Goal: Task Accomplishment & Management: Manage account settings

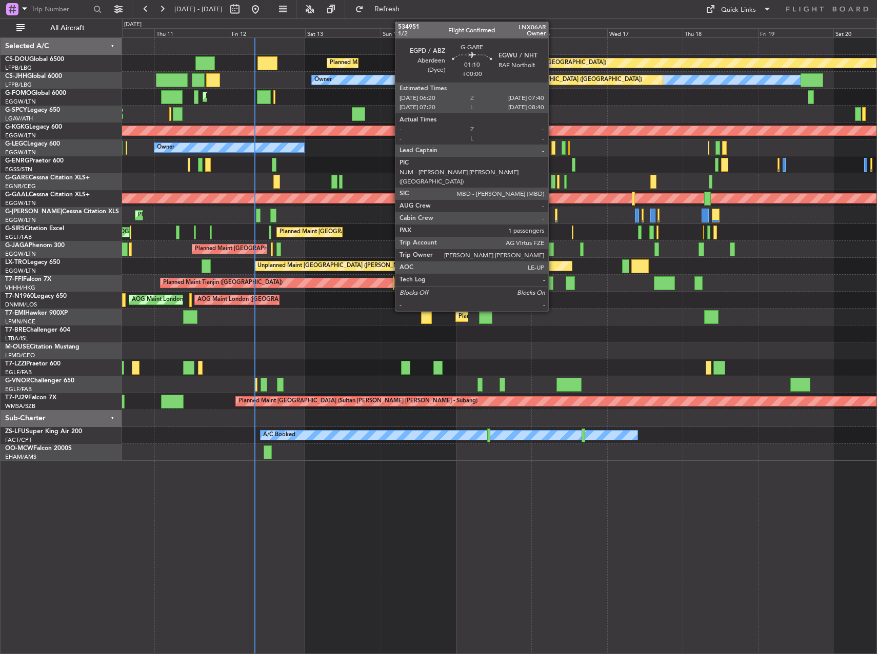
click at [553, 181] on div at bounding box center [553, 182] width 5 height 14
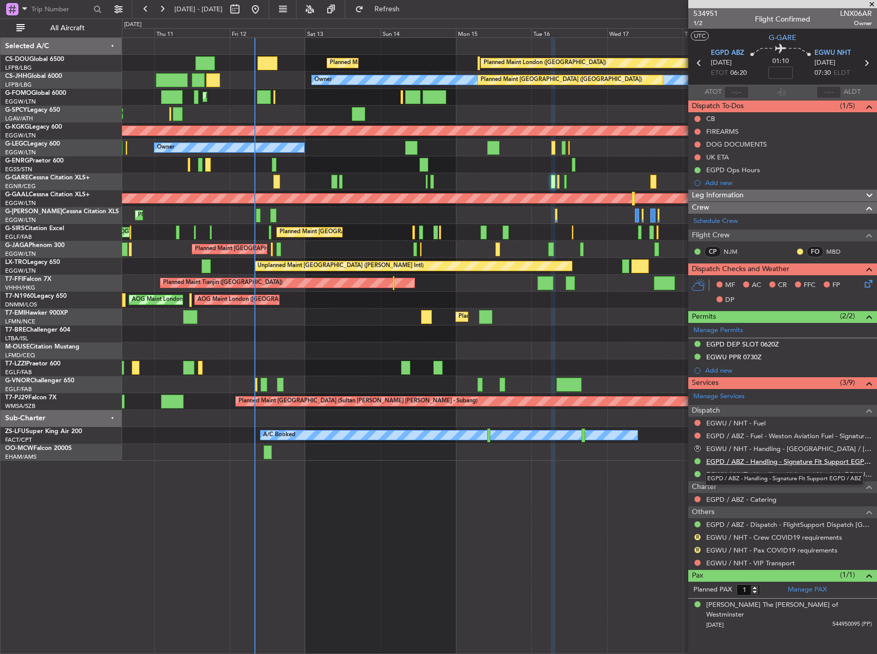
click at [762, 461] on link "EGPD / ABZ - Handling - Signature Flt Support EGPD / ABZ" at bounding box center [789, 461] width 166 height 9
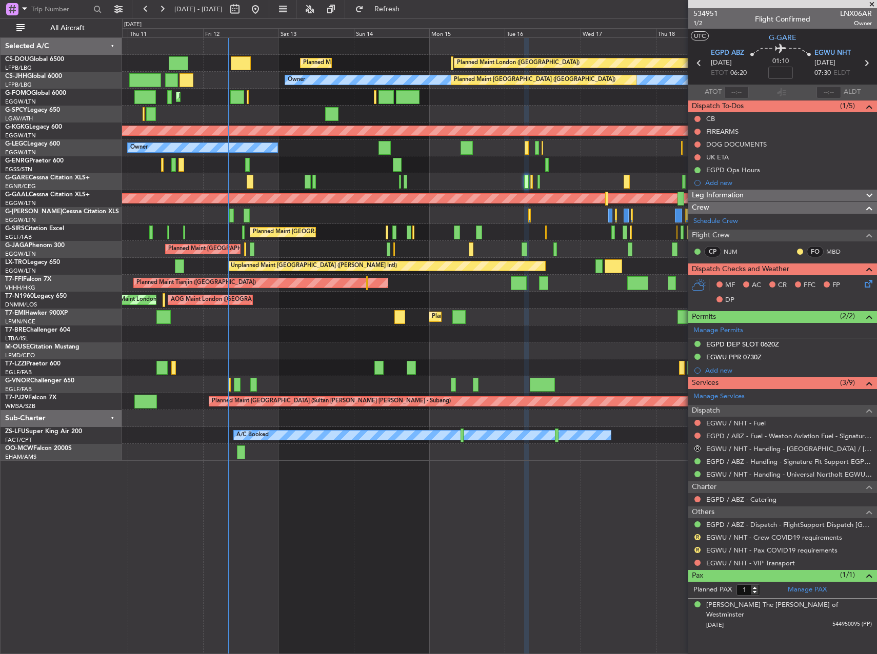
click at [463, 181] on div "Planned Maint London ([GEOGRAPHIC_DATA]) Planned Maint [GEOGRAPHIC_DATA] ([GEOG…" at bounding box center [499, 249] width 754 height 423
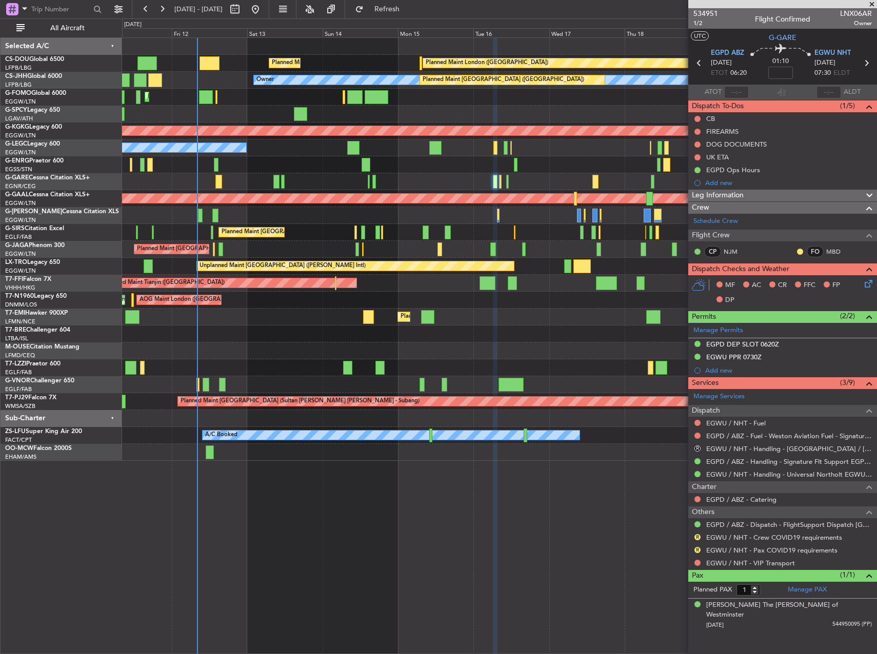
click at [371, 181] on div at bounding box center [499, 181] width 754 height 17
click at [662, 285] on div "Planned Maint Tianjin ([GEOGRAPHIC_DATA])" at bounding box center [499, 283] width 754 height 17
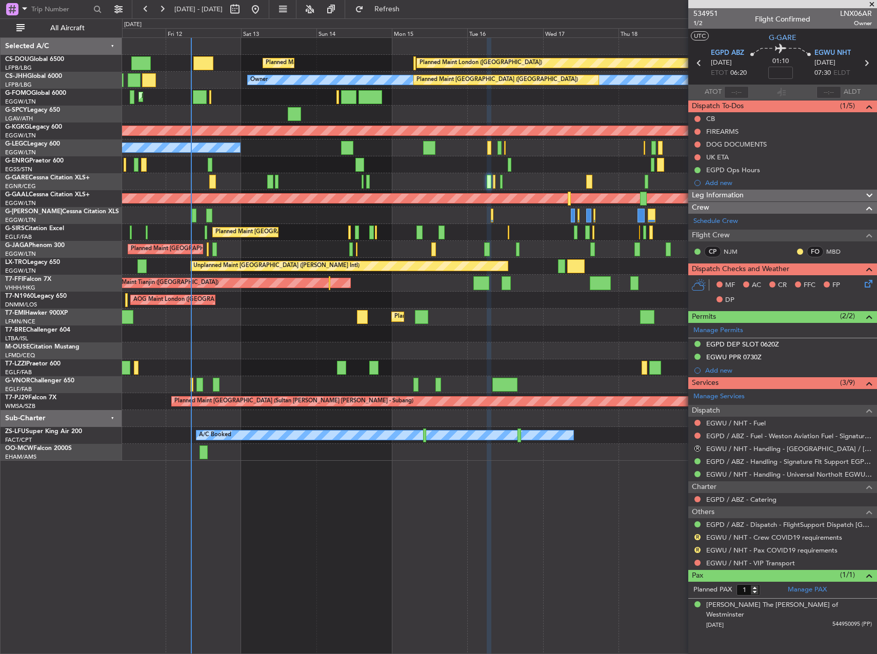
click at [552, 324] on div "Planned Maint [GEOGRAPHIC_DATA] ([GEOGRAPHIC_DATA]) Planned Maint [GEOGRAPHIC_D…" at bounding box center [499, 249] width 754 height 423
click at [797, 586] on mat-tooltip-component "Complete" at bounding box center [782, 594] width 44 height 27
click at [797, 589] on link "Manage PAX" at bounding box center [806, 590] width 39 height 10
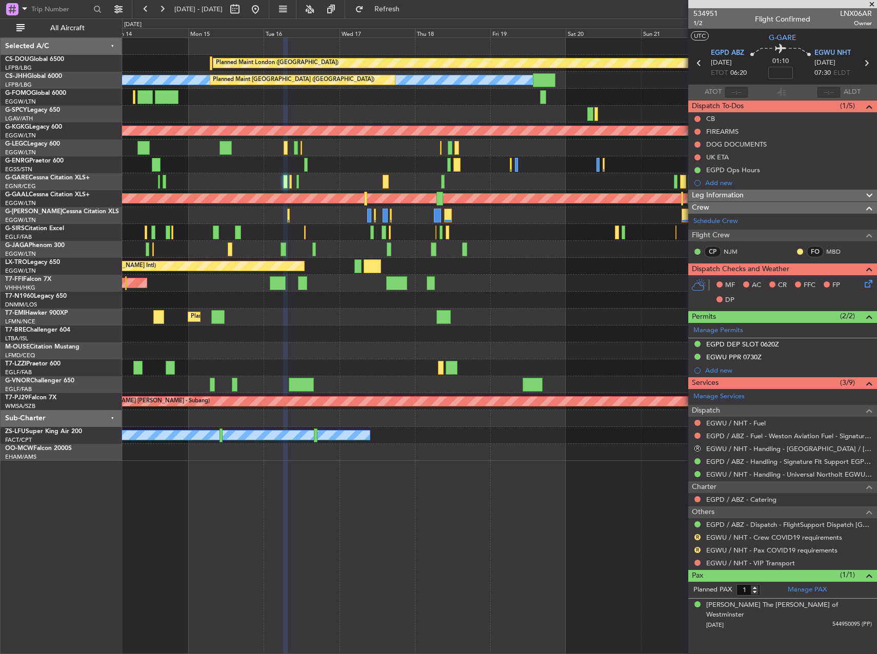
click at [195, 222] on div "Planned Maint London ([GEOGRAPHIC_DATA]) Planned Maint [GEOGRAPHIC_DATA] ([GEOG…" at bounding box center [499, 249] width 754 height 423
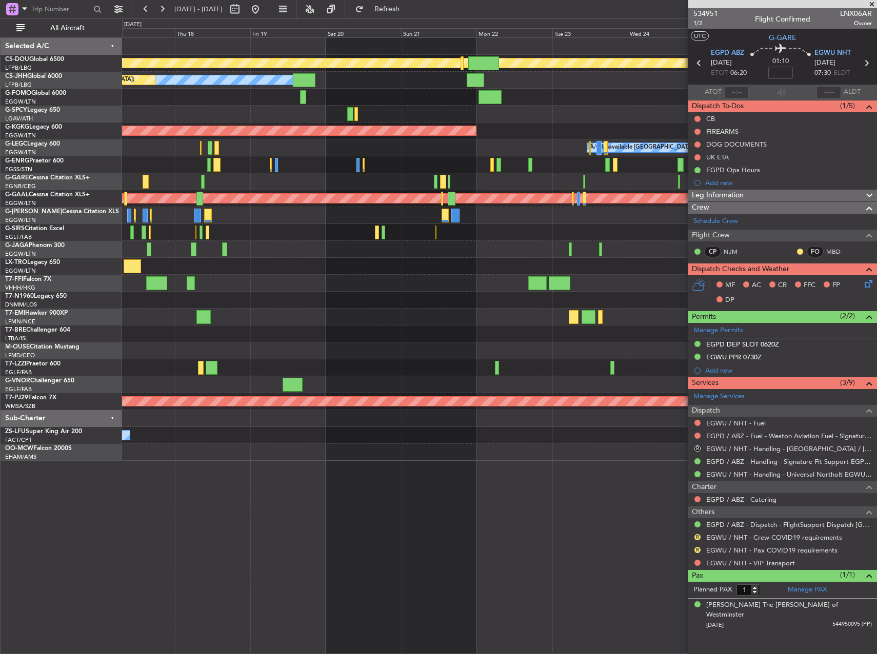
click at [359, 222] on div "Planned Maint London ([GEOGRAPHIC_DATA]) Planned Maint [GEOGRAPHIC_DATA] ([GEOG…" at bounding box center [499, 249] width 754 height 423
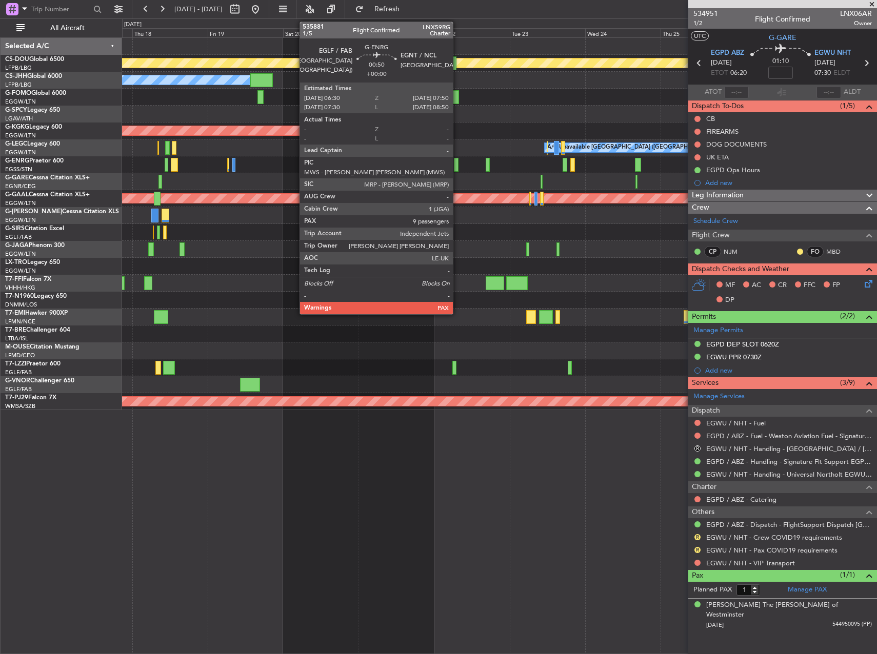
click at [457, 160] on div at bounding box center [456, 165] width 5 height 14
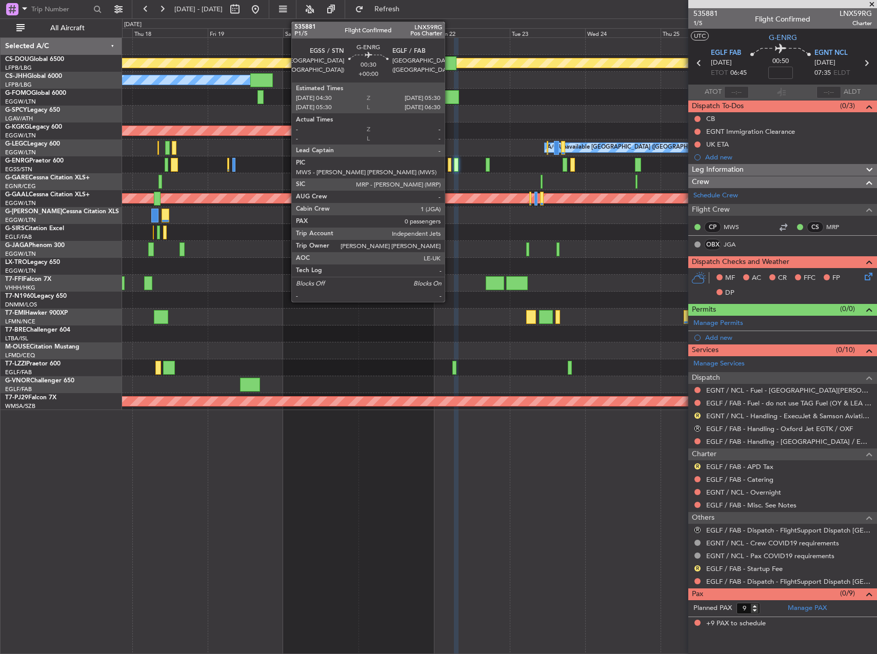
click at [449, 165] on div at bounding box center [449, 165] width 4 height 14
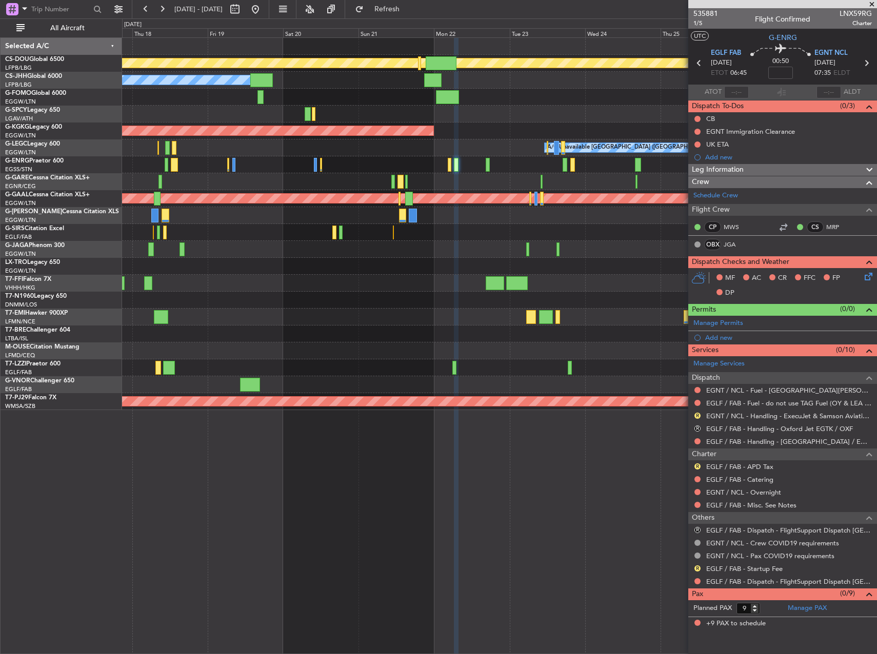
click at [875, 3] on span at bounding box center [871, 4] width 10 height 9
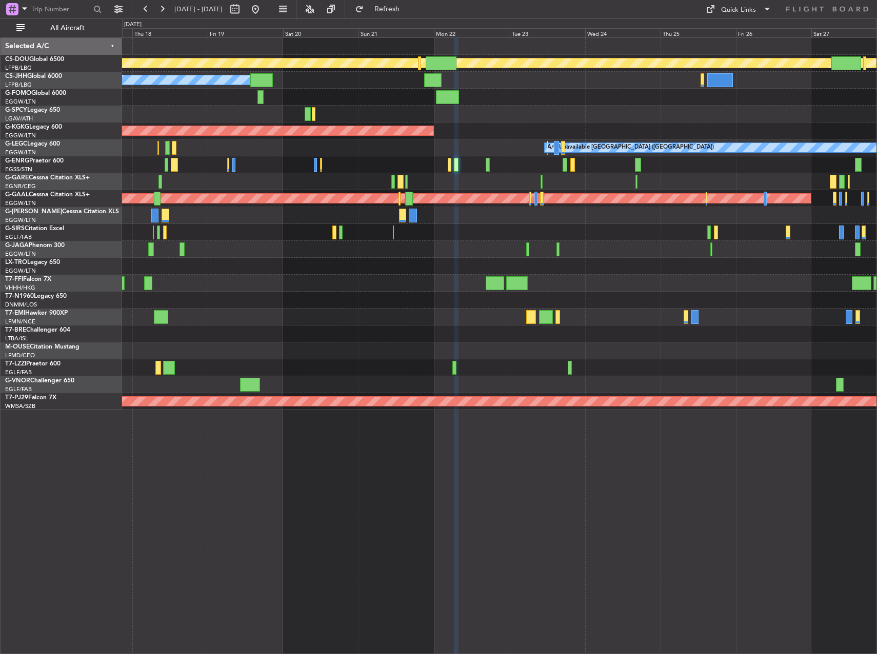
type input "0"
click at [762, 11] on span at bounding box center [767, 9] width 12 height 12
click at [731, 50] on button "Crew Board" at bounding box center [738, 58] width 77 height 25
click at [409, 10] on span "Refresh" at bounding box center [386, 9] width 43 height 7
click at [404, 161] on div at bounding box center [499, 164] width 754 height 17
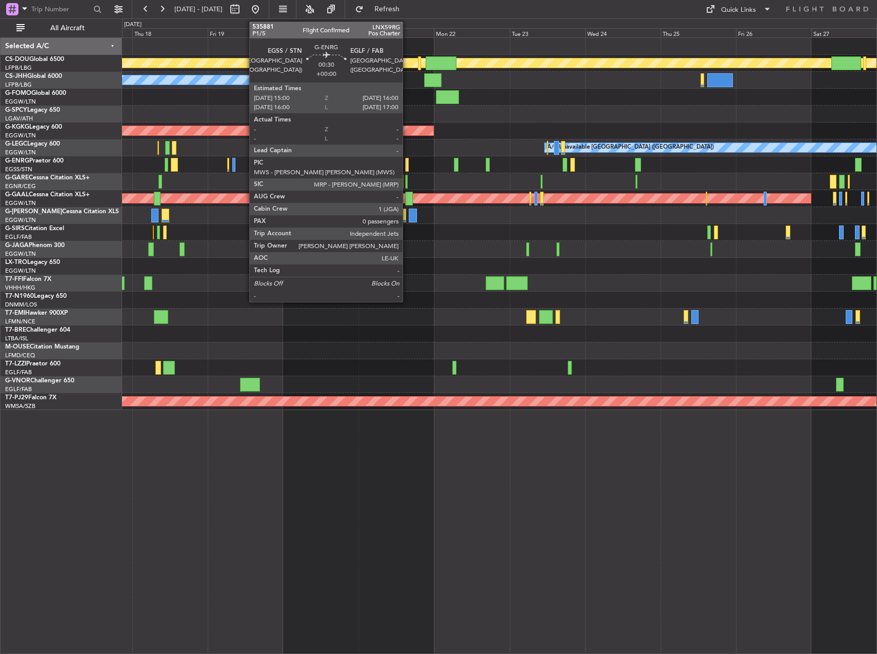
click at [407, 164] on div at bounding box center [407, 165] width 4 height 14
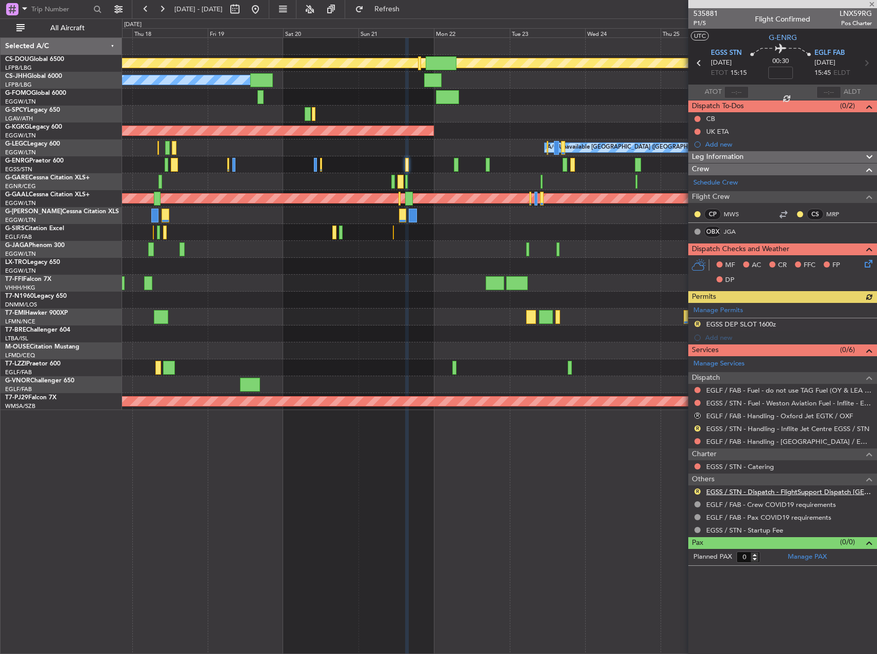
click at [743, 491] on link "EGSS / STN - Dispatch - FlightSupport Dispatch [GEOGRAPHIC_DATA]" at bounding box center [789, 491] width 166 height 9
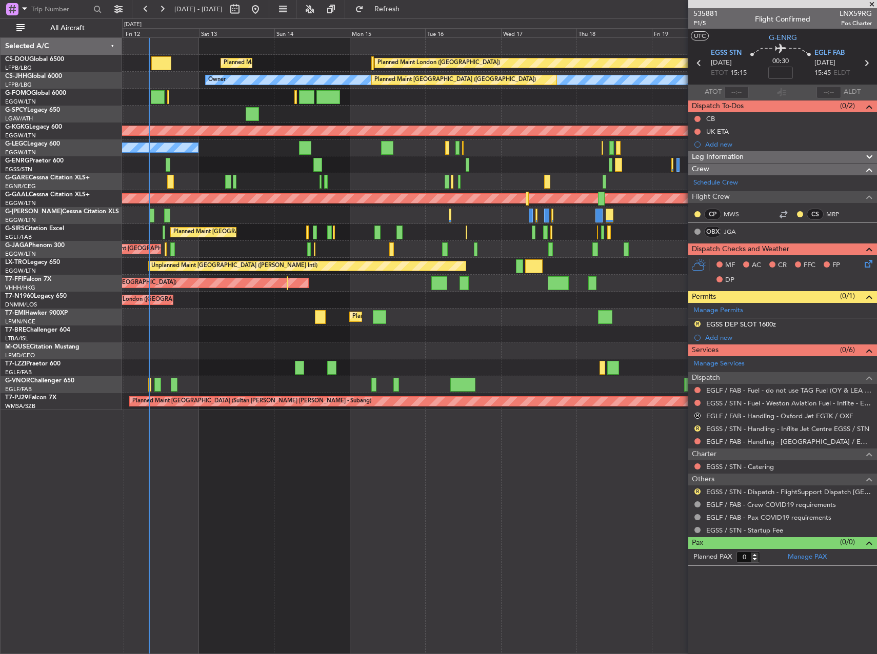
click at [607, 174] on div "Planned Maint London ([GEOGRAPHIC_DATA]) Planned Maint [GEOGRAPHIC_DATA] ([GEOG…" at bounding box center [499, 224] width 754 height 372
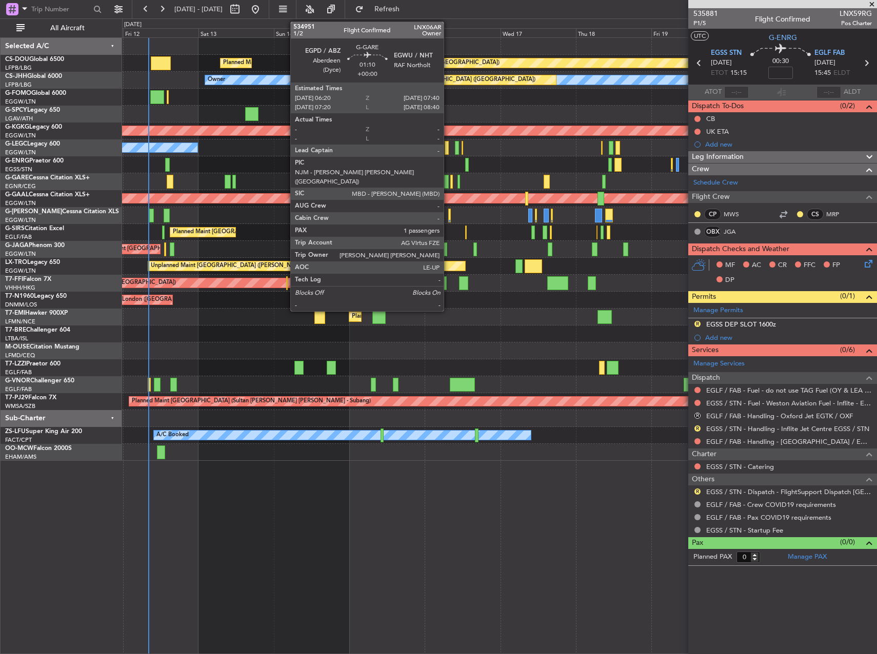
click at [448, 178] on div at bounding box center [446, 182] width 5 height 14
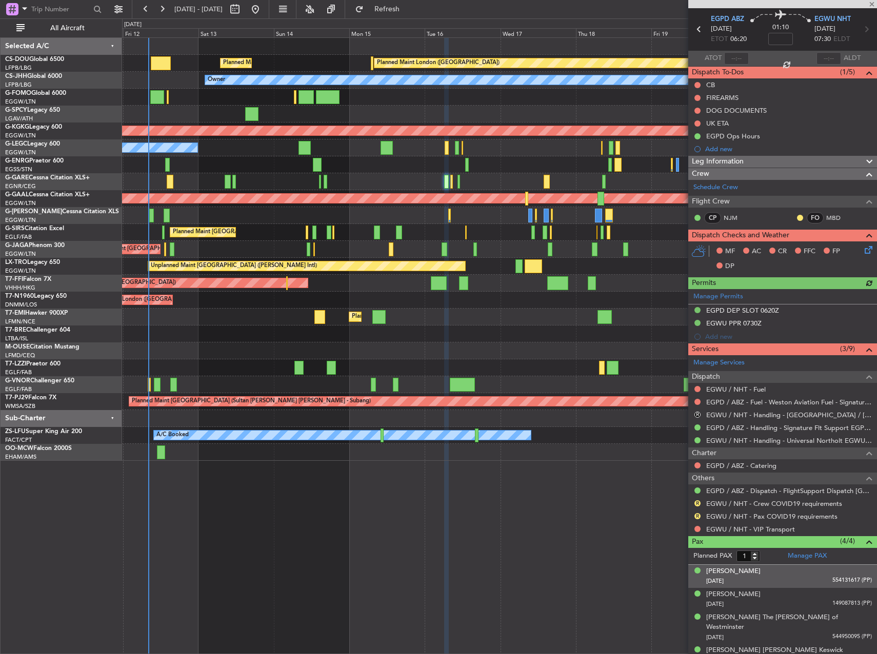
scroll to position [36, 0]
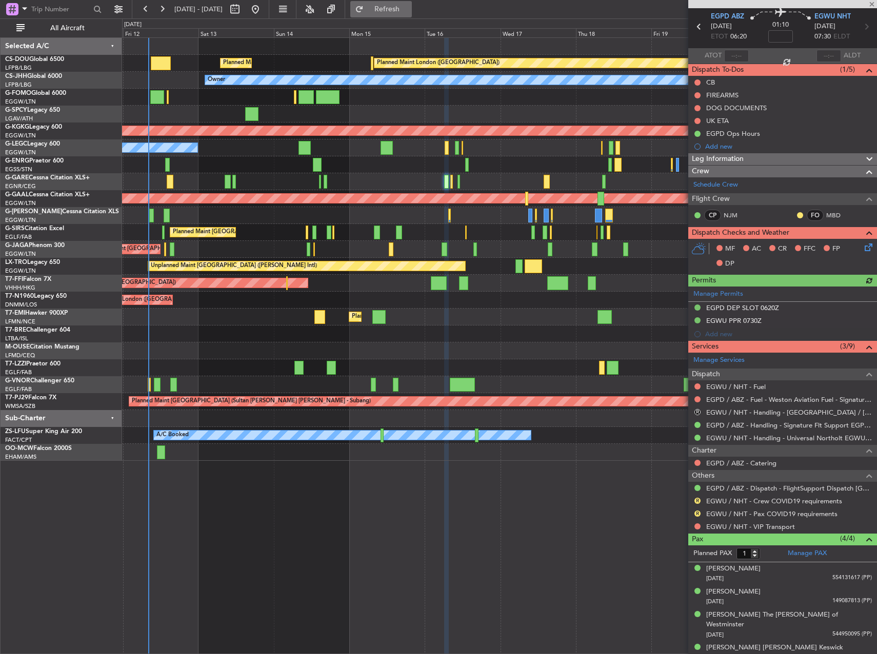
click at [409, 12] on span "Refresh" at bounding box center [386, 9] width 43 height 7
type input "4"
click at [592, 546] on div "Planned Maint London ([GEOGRAPHIC_DATA]) Planned Maint [GEOGRAPHIC_DATA] ([GEOG…" at bounding box center [498, 345] width 753 height 617
click at [755, 25] on div "01:10" at bounding box center [779, 27] width 68 height 38
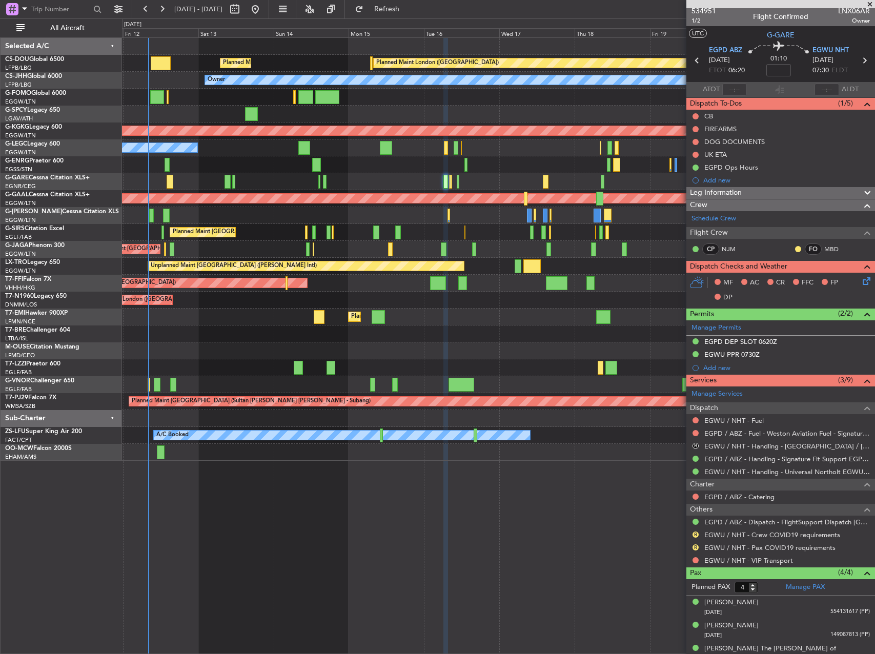
scroll to position [0, 0]
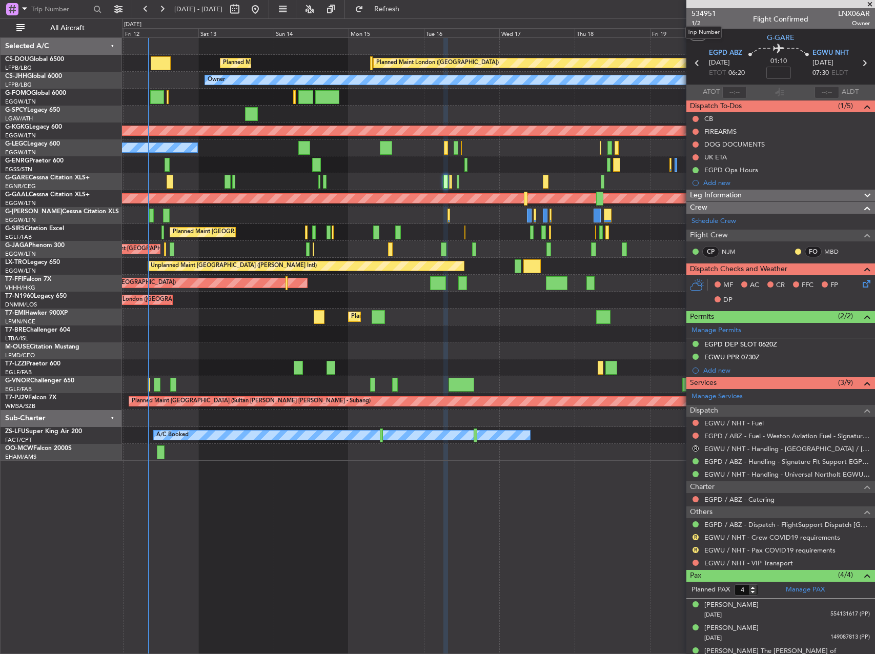
drag, startPoint x: 703, startPoint y: 13, endPoint x: 669, endPoint y: 21, distance: 34.7
click at [665, 23] on fb-app "[DATE] - [DATE] Refresh Quick Links All Aircraft Planned Maint [GEOGRAPHIC_DATA…" at bounding box center [437, 331] width 875 height 646
click at [700, 8] on span "534951" at bounding box center [703, 13] width 25 height 11
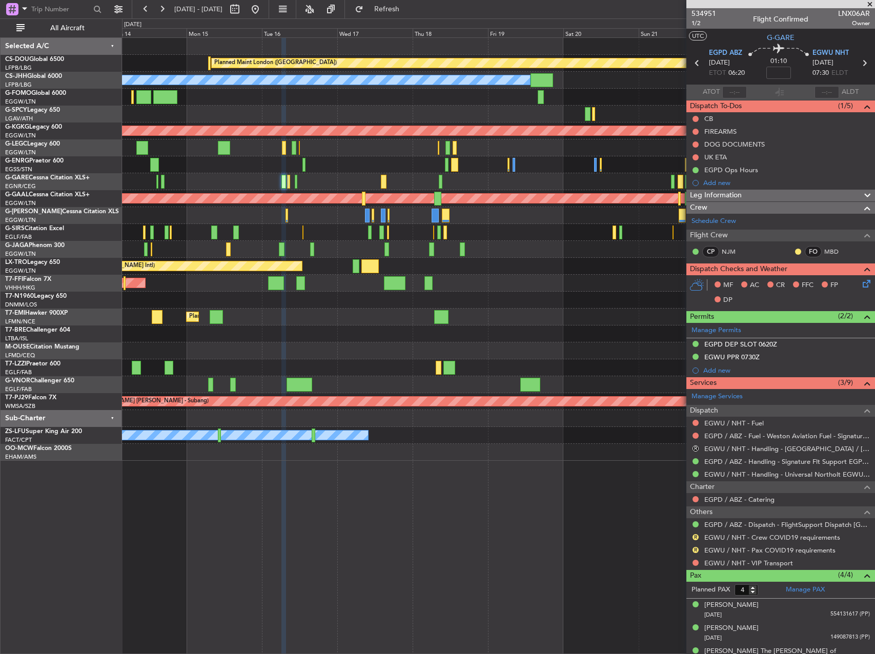
click at [313, 243] on div "Planned Maint [GEOGRAPHIC_DATA] ([GEOGRAPHIC_DATA])" at bounding box center [498, 249] width 752 height 17
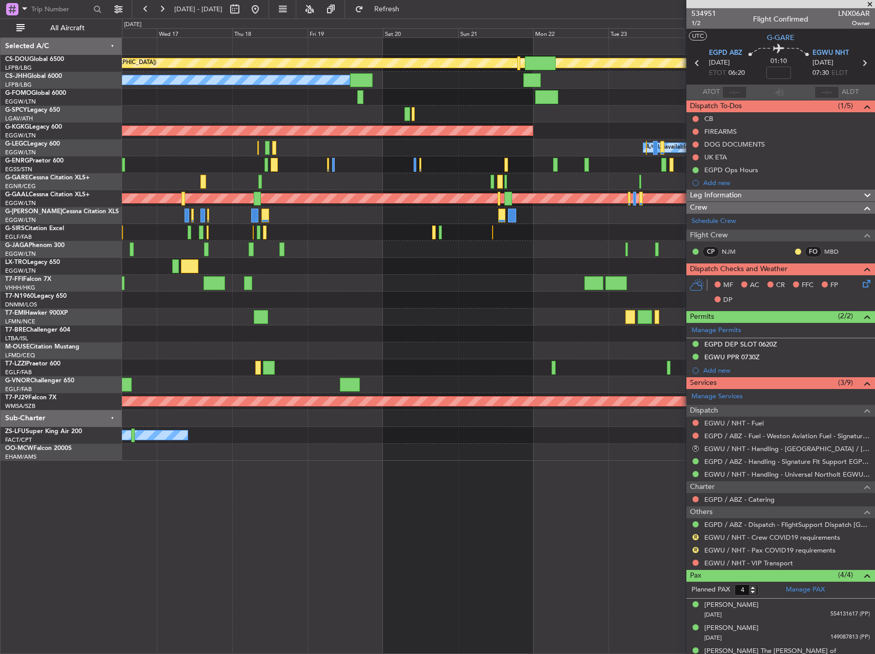
click at [400, 257] on div "Planned Maint London ([GEOGRAPHIC_DATA]) Planned Maint [GEOGRAPHIC_DATA] ([GEOG…" at bounding box center [498, 249] width 752 height 423
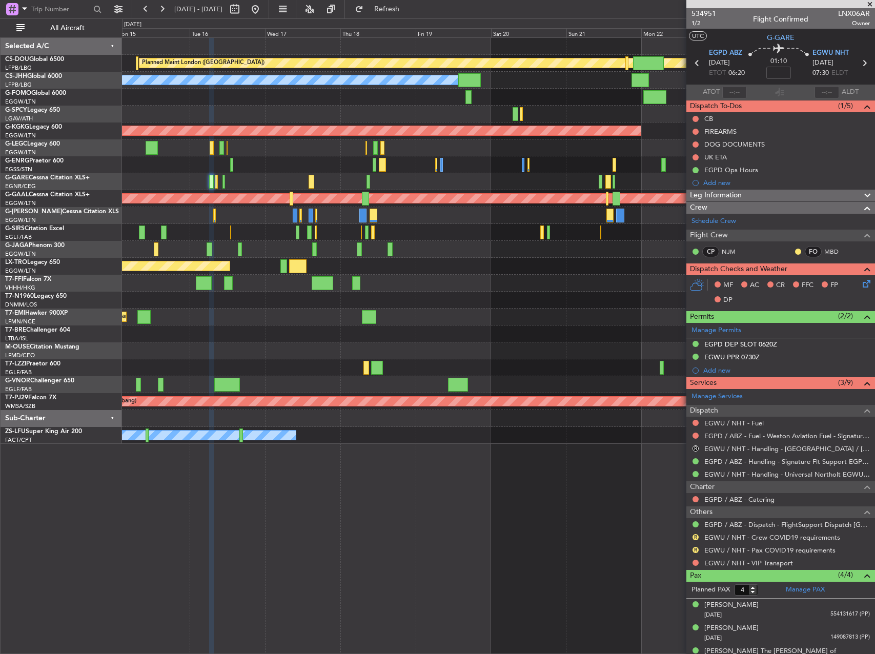
click at [365, 166] on div "Planned Maint London ([GEOGRAPHIC_DATA]) Planned Maint [GEOGRAPHIC_DATA] ([GEOG…" at bounding box center [498, 241] width 752 height 406
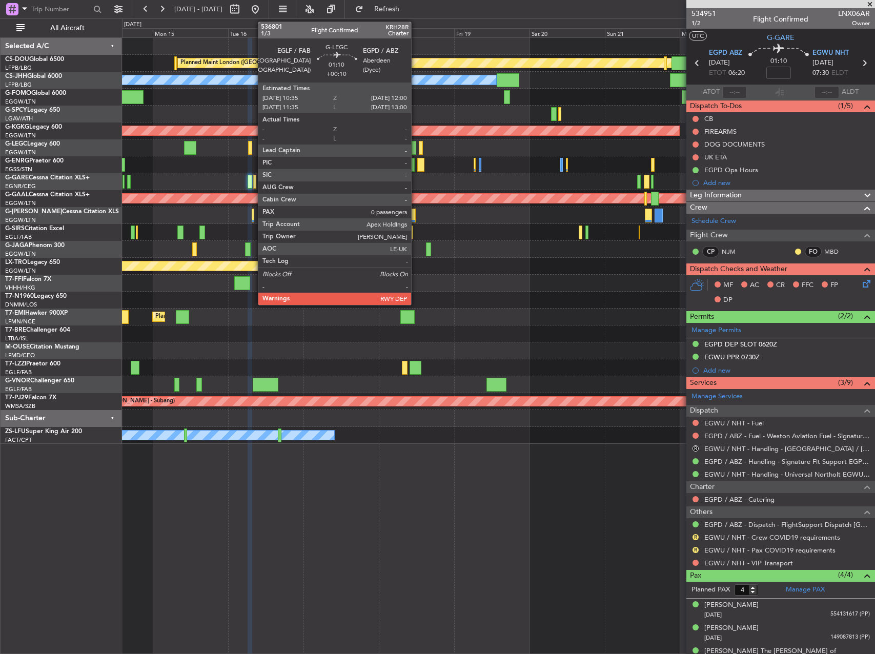
click at [416, 145] on div at bounding box center [414, 148] width 5 height 14
click at [415, 145] on div at bounding box center [414, 148] width 5 height 14
type input "+00:10"
type input "0"
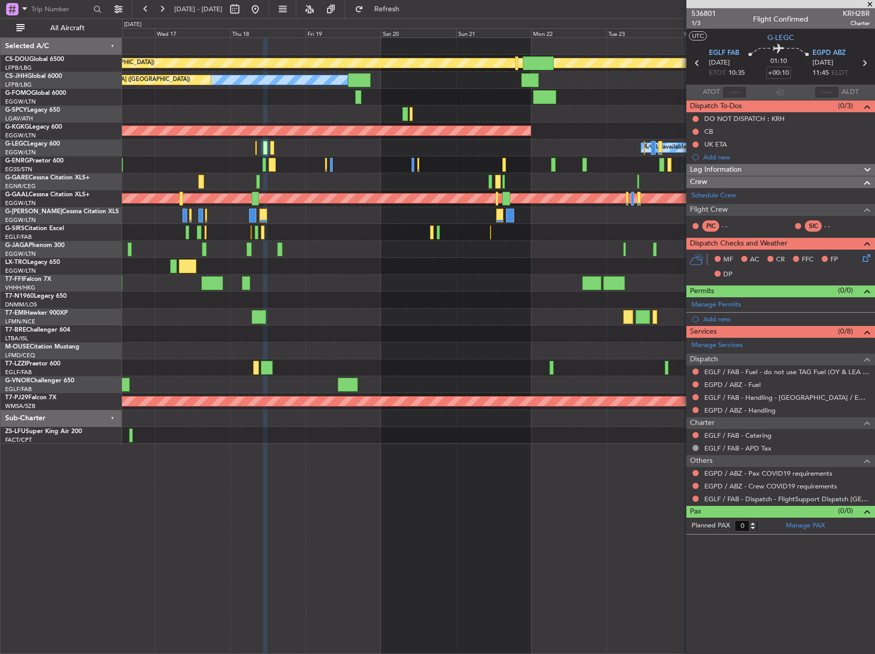
click at [406, 300] on div at bounding box center [498, 300] width 752 height 17
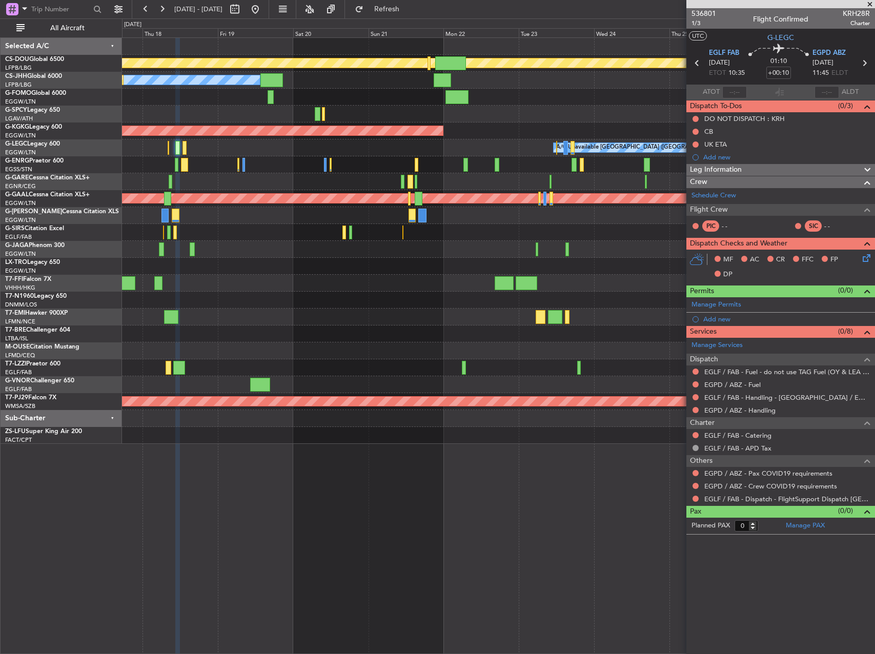
click at [462, 279] on div at bounding box center [498, 283] width 752 height 17
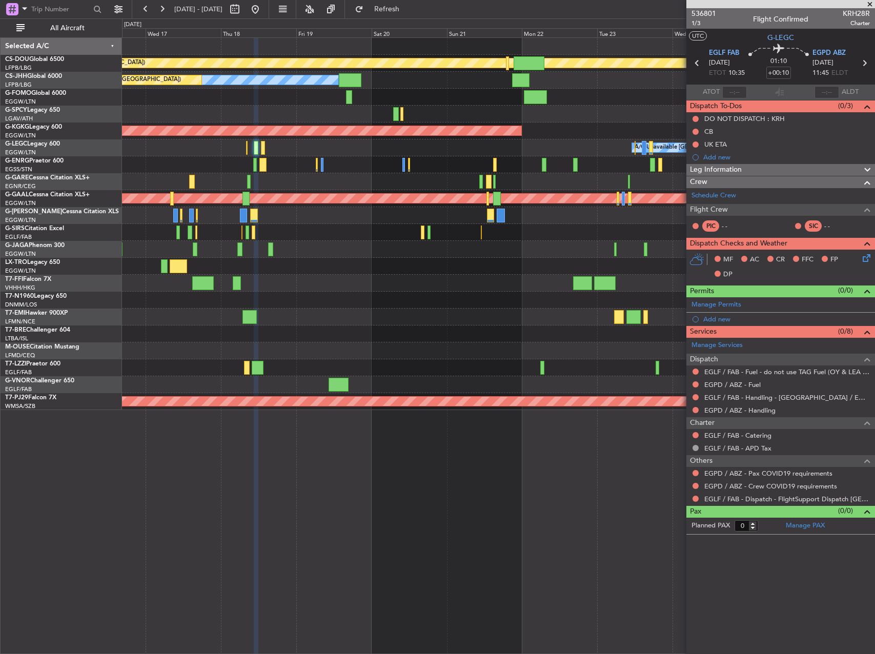
click at [393, 178] on div at bounding box center [498, 181] width 752 height 17
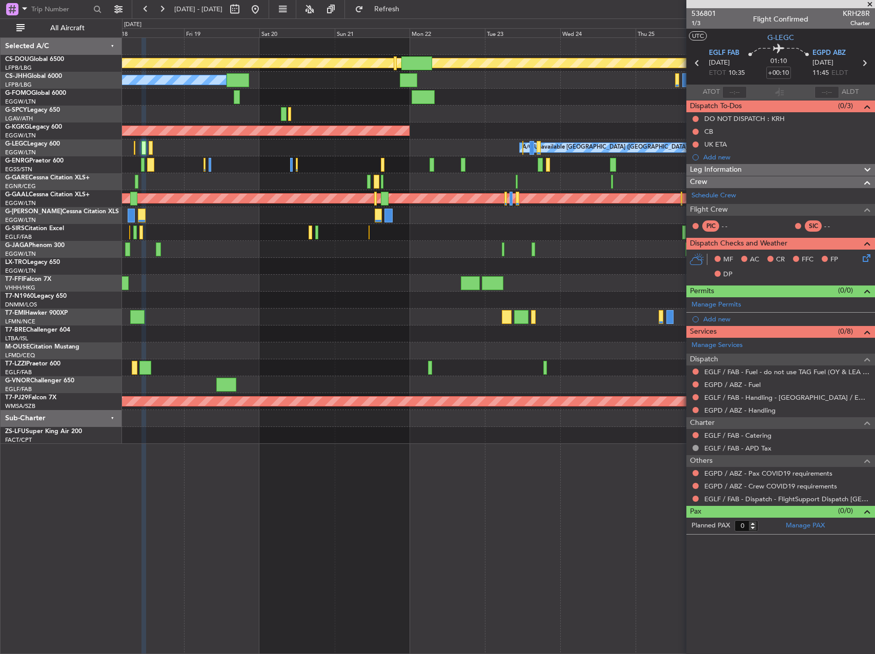
click at [247, 167] on div at bounding box center [498, 164] width 752 height 17
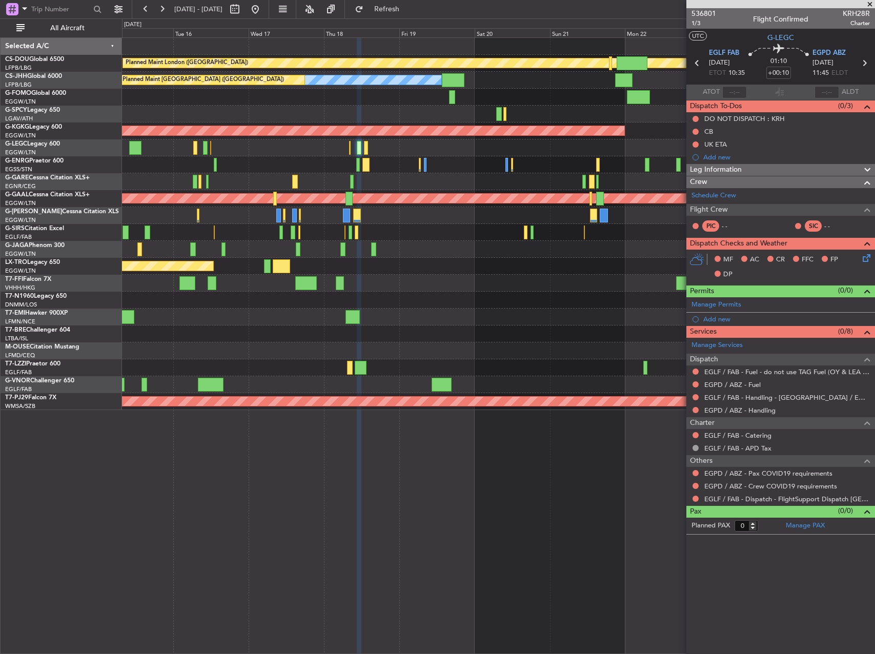
click at [483, 181] on div at bounding box center [498, 181] width 752 height 17
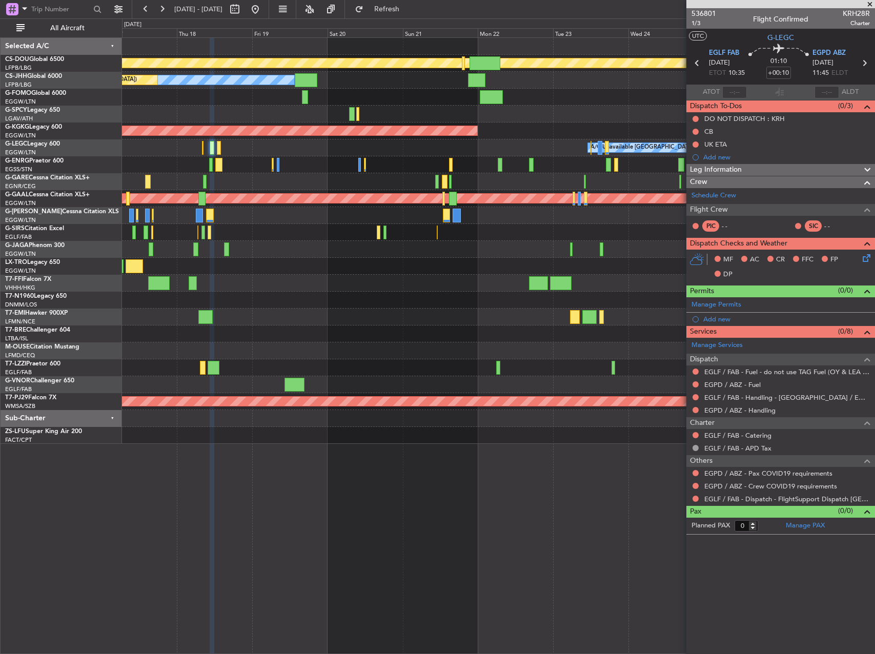
click at [386, 248] on div "Planned Maint London ([GEOGRAPHIC_DATA]) Planned Maint [GEOGRAPHIC_DATA] ([GEOG…" at bounding box center [498, 241] width 752 height 406
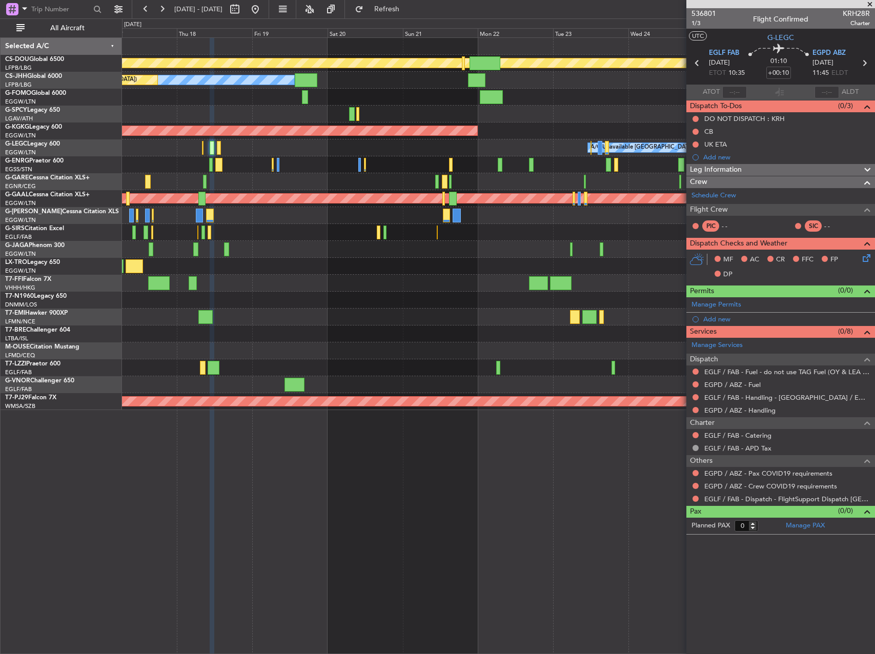
click at [447, 164] on div at bounding box center [498, 164] width 752 height 17
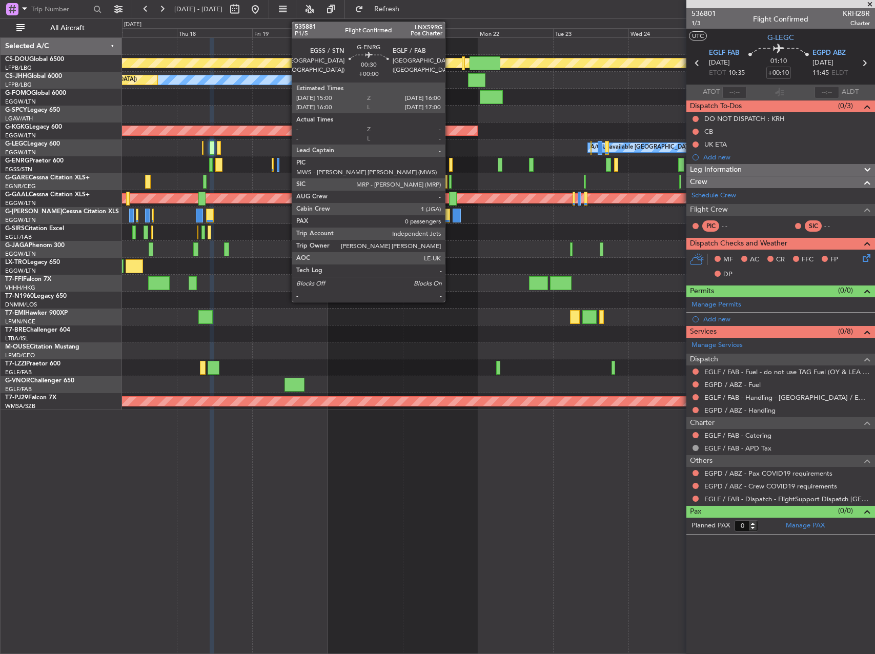
click at [451, 164] on div at bounding box center [451, 165] width 4 height 14
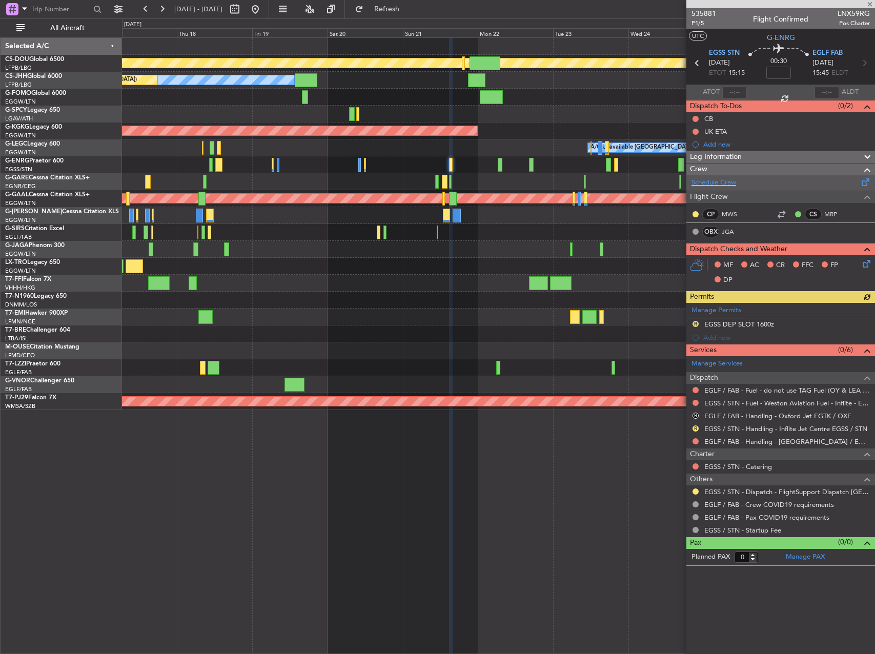
click at [741, 185] on div "Schedule Crew" at bounding box center [780, 182] width 189 height 15
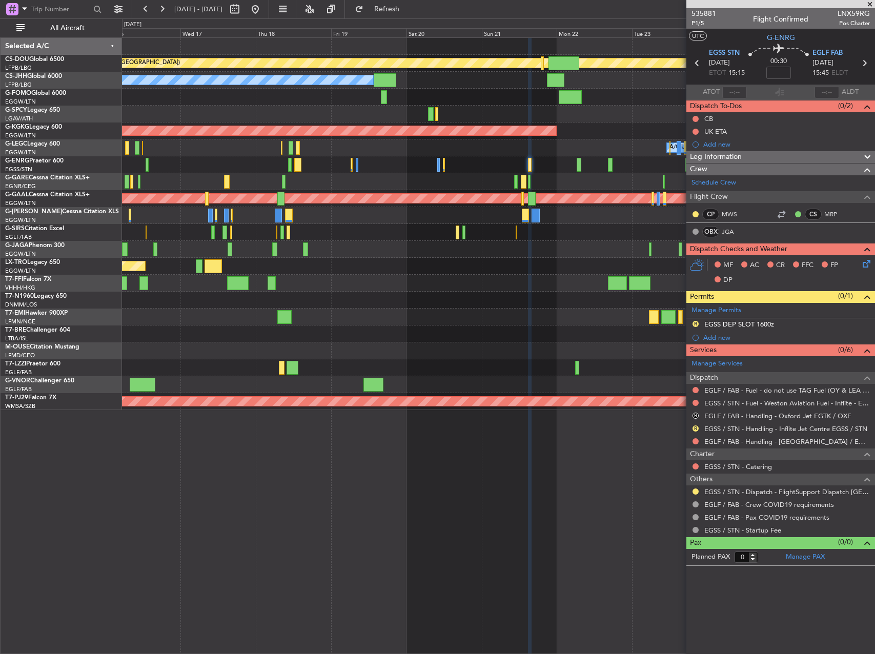
click at [318, 285] on div "Planned Maint Tianjin ([GEOGRAPHIC_DATA])" at bounding box center [498, 283] width 752 height 17
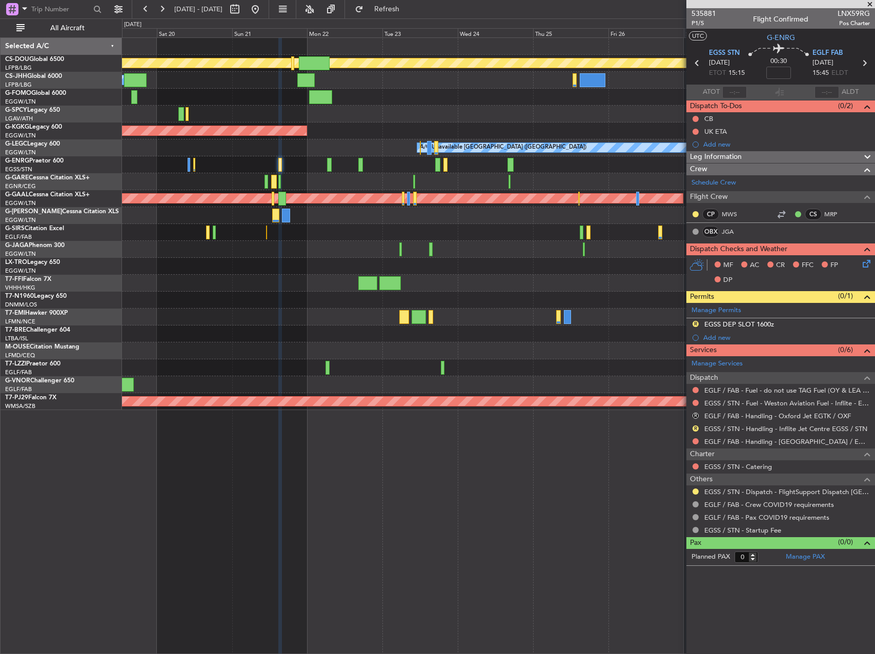
click at [264, 260] on div at bounding box center [498, 266] width 752 height 17
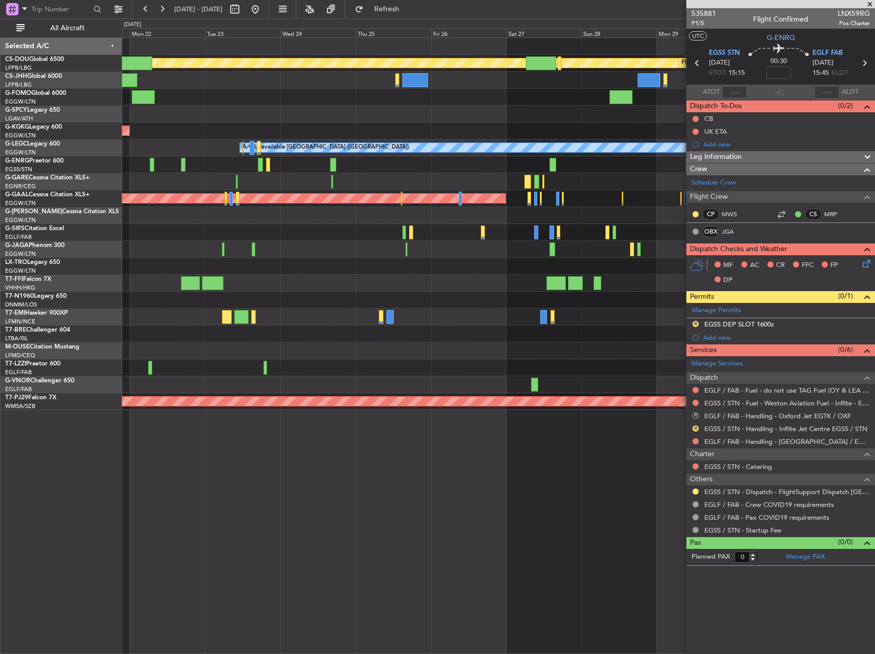
click at [398, 257] on div "Planned Maint London ([GEOGRAPHIC_DATA]) Planned Maint [GEOGRAPHIC_DATA] ([GEOG…" at bounding box center [498, 224] width 752 height 372
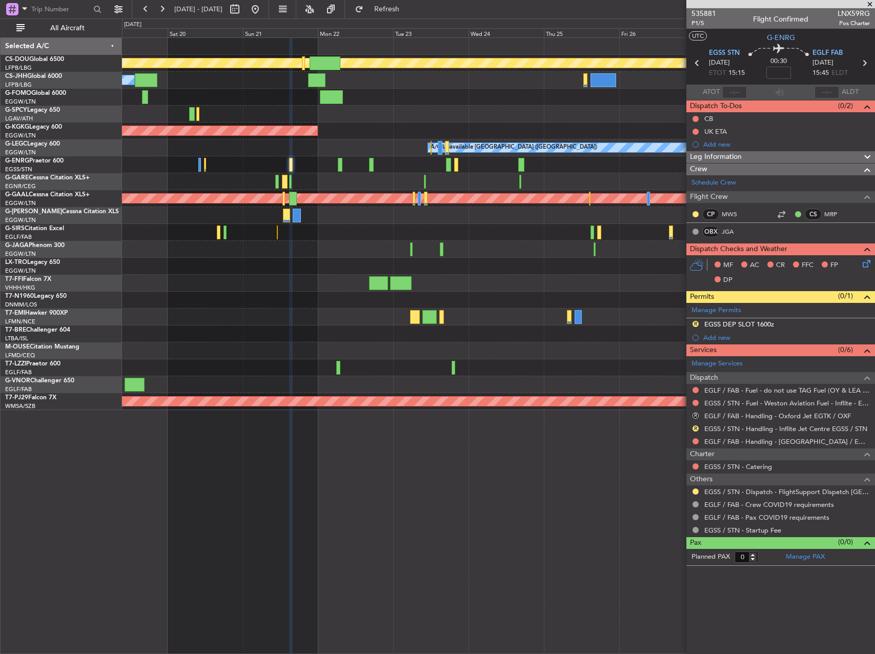
click at [425, 287] on div "Planned Maint London ([GEOGRAPHIC_DATA]) Planned Maint [GEOGRAPHIC_DATA] ([GEOG…" at bounding box center [498, 224] width 752 height 372
click at [263, 13] on button at bounding box center [255, 9] width 16 height 16
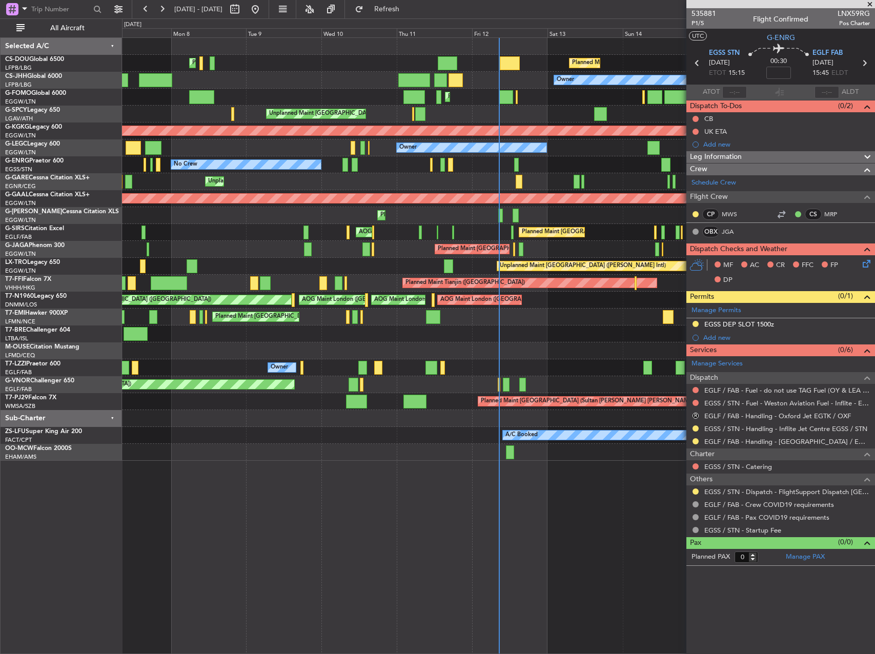
click at [522, 320] on div "Planned Maint [GEOGRAPHIC_DATA] Planned Maint [GEOGRAPHIC_DATA] Planned Maint […" at bounding box center [498, 317] width 752 height 17
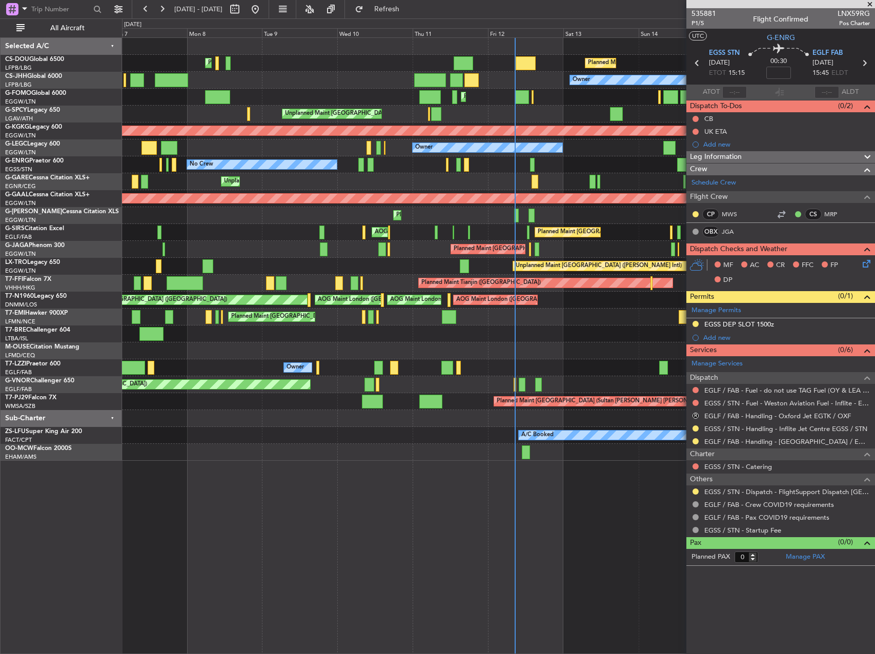
click at [536, 182] on div "Unplanned Maint [PERSON_NAME]" at bounding box center [498, 181] width 752 height 17
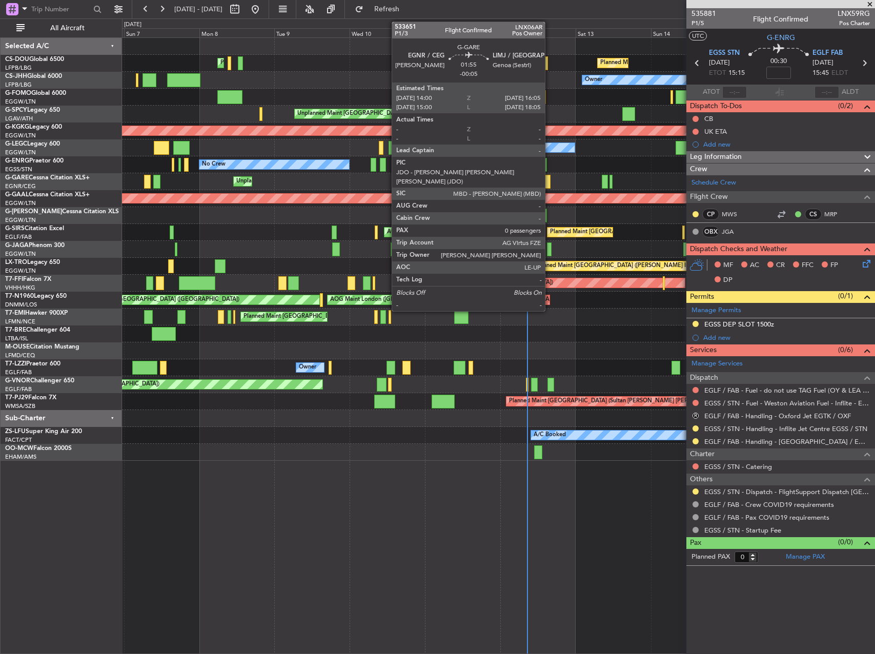
click at [550, 178] on div at bounding box center [547, 182] width 7 height 14
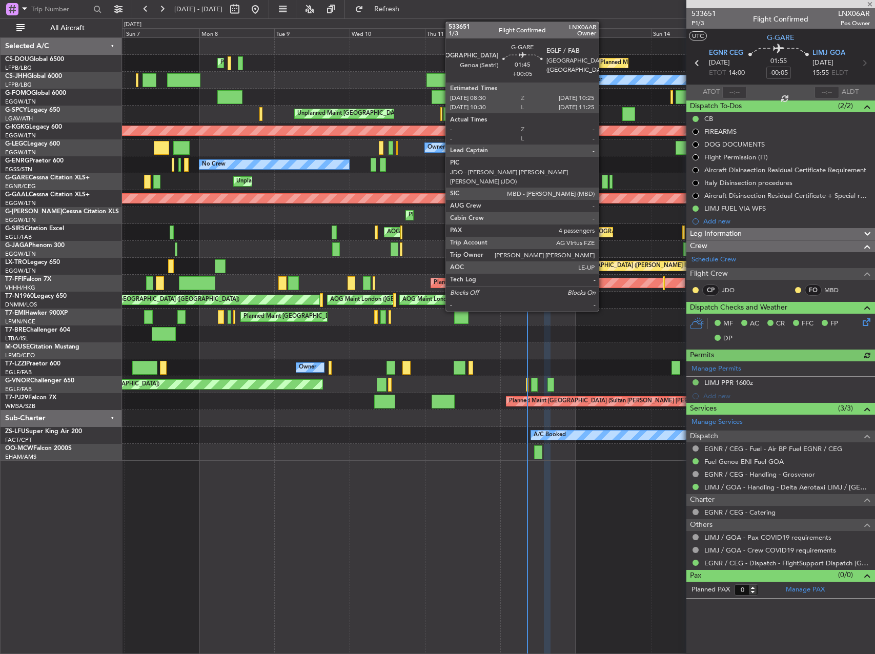
click at [603, 179] on div at bounding box center [605, 182] width 6 height 14
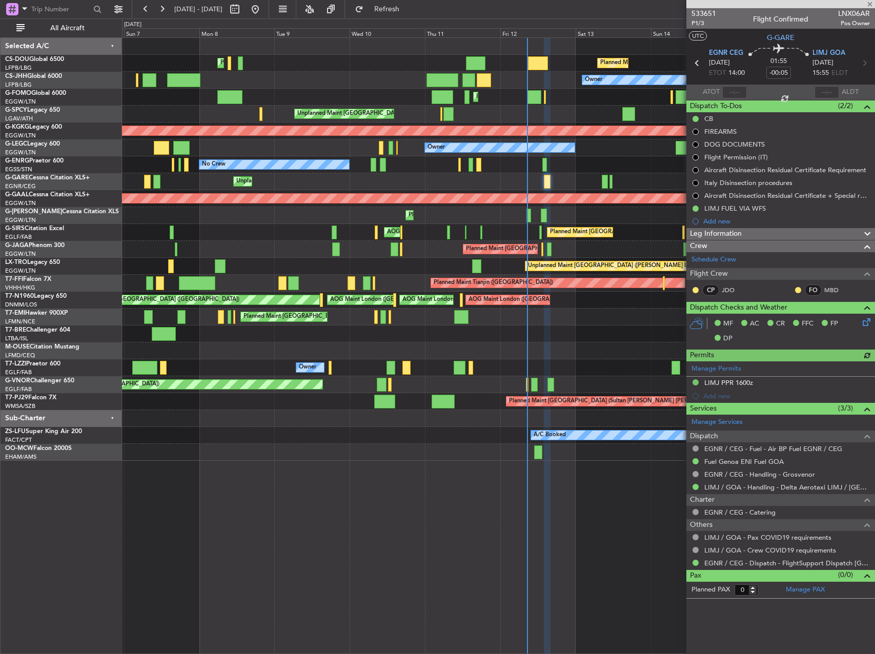
type input "+00:05"
type input "4"
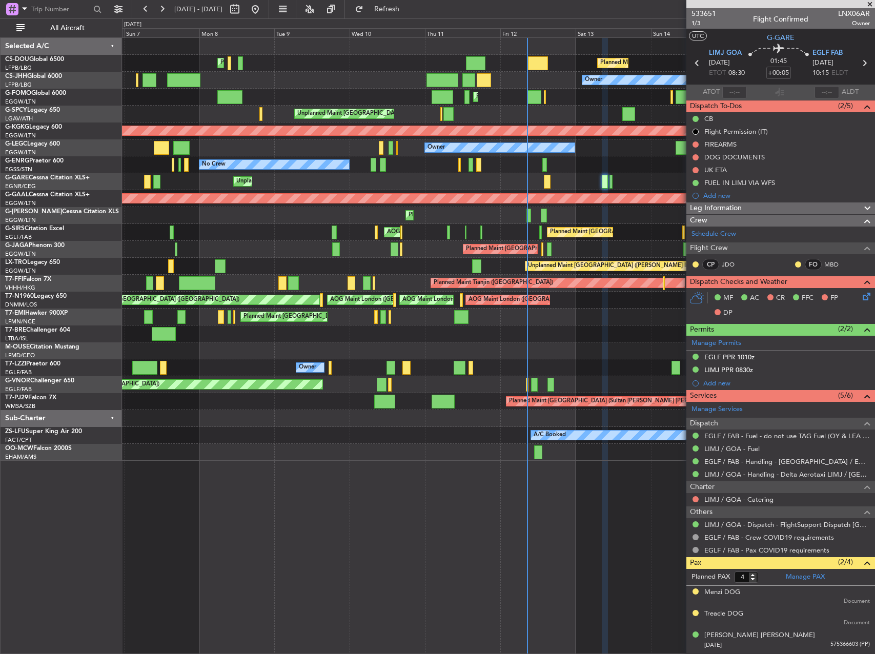
click at [220, 598] on div "Planned Maint London ([GEOGRAPHIC_DATA]) Planned Maint [GEOGRAPHIC_DATA] ([GEOG…" at bounding box center [498, 345] width 753 height 617
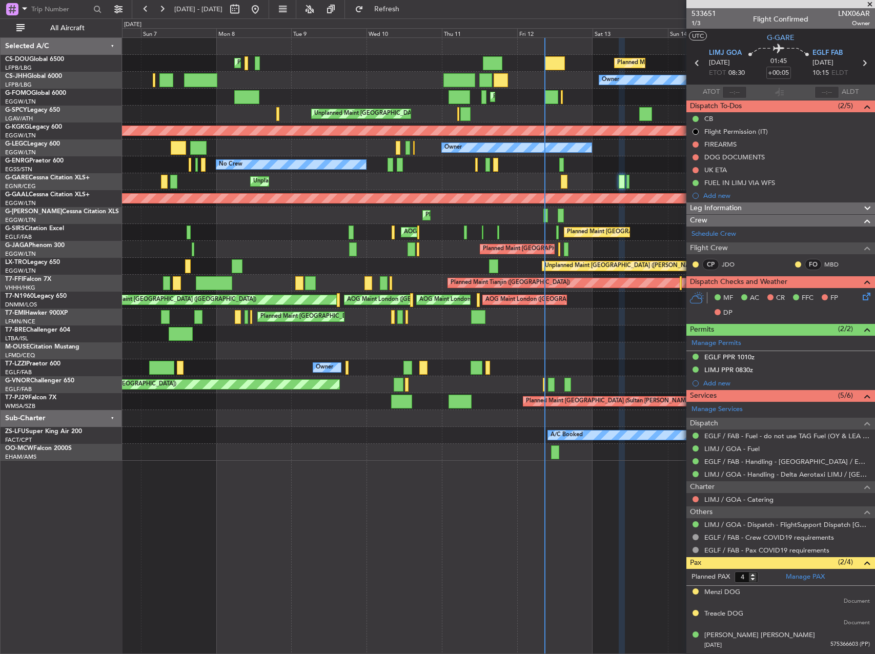
click at [542, 323] on div "Planned Maint London ([GEOGRAPHIC_DATA]) Planned Maint [GEOGRAPHIC_DATA] ([GEOG…" at bounding box center [498, 249] width 752 height 423
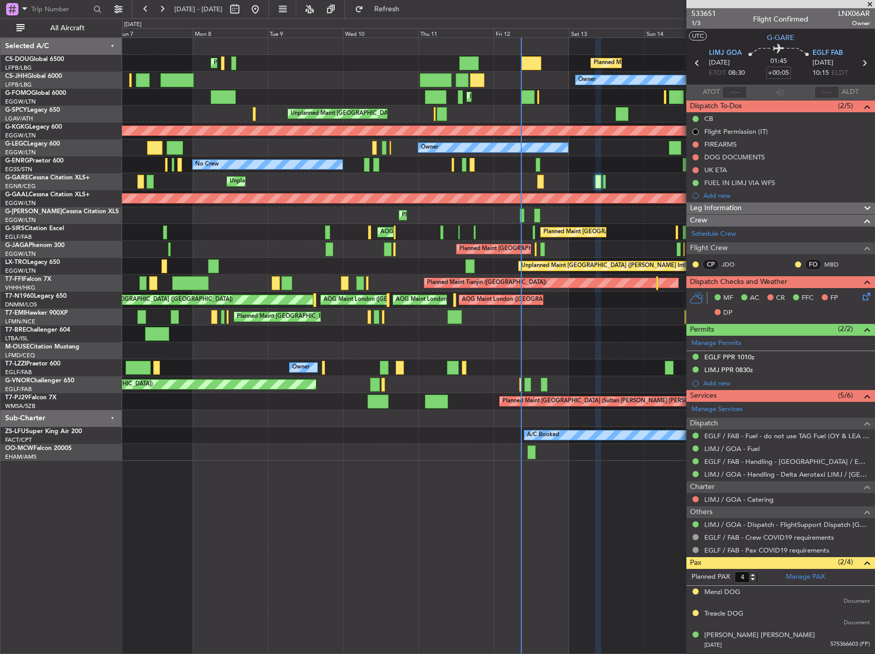
click at [338, 317] on div "Planned Maint [GEOGRAPHIC_DATA] Planned Maint [GEOGRAPHIC_DATA] Planned Maint […" at bounding box center [498, 317] width 752 height 17
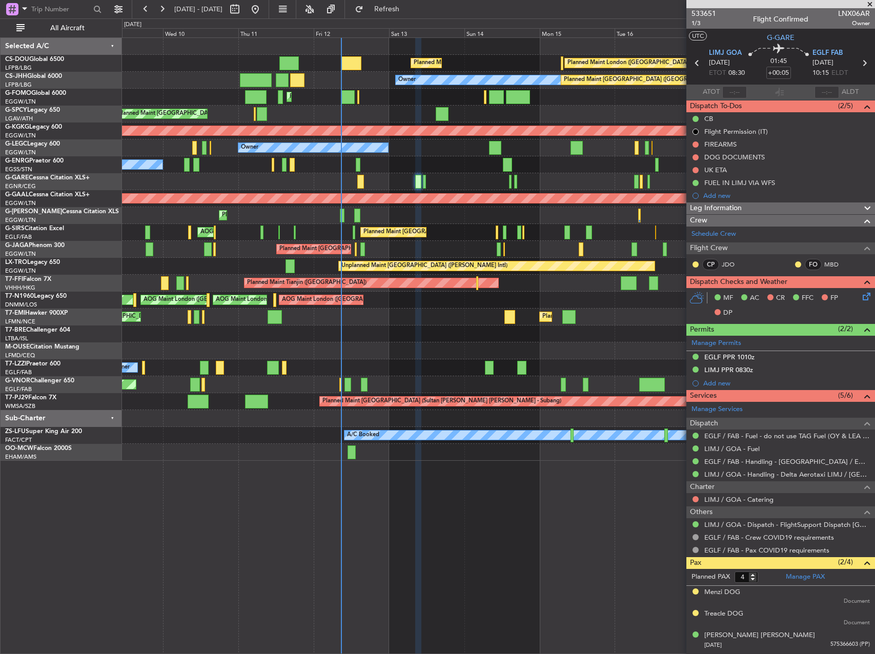
click at [419, 300] on div "Planned Maint London ([GEOGRAPHIC_DATA]) Planned Maint [GEOGRAPHIC_DATA] ([GEOG…" at bounding box center [498, 249] width 752 height 423
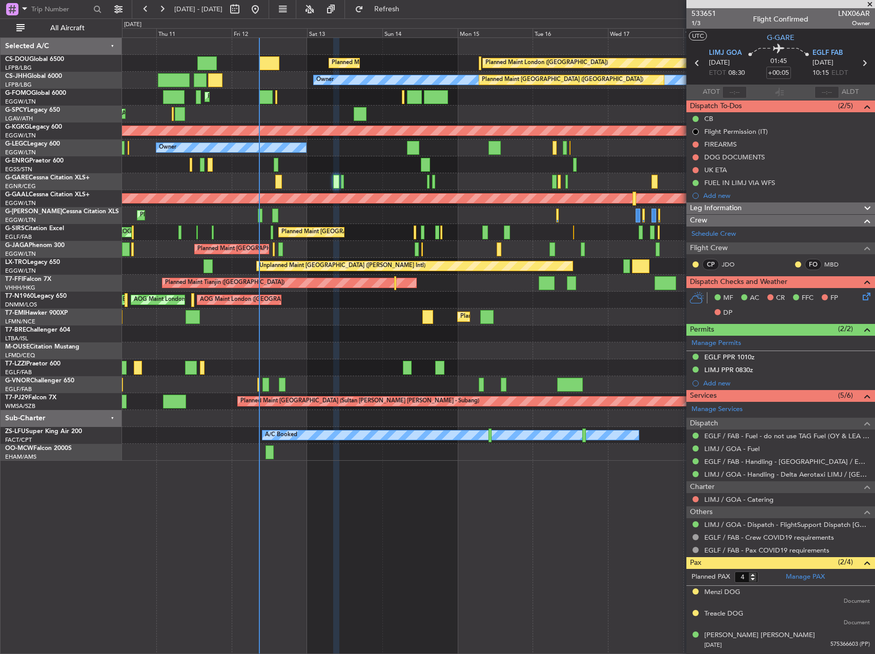
click at [357, 307] on div "AOG Maint London ([GEOGRAPHIC_DATA]) AOG Maint [GEOGRAPHIC_DATA] ([GEOGRAPHIC_D…" at bounding box center [498, 300] width 752 height 17
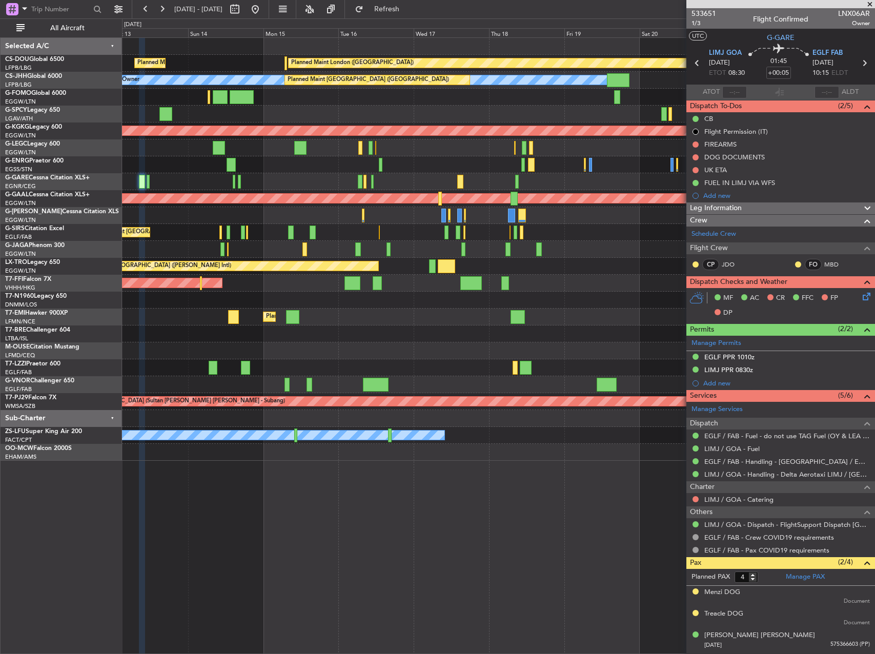
click at [212, 299] on div "AOG Maint London ([GEOGRAPHIC_DATA]) AOG Maint [GEOGRAPHIC_DATA] ([GEOGRAPHIC_D…" at bounding box center [498, 300] width 752 height 17
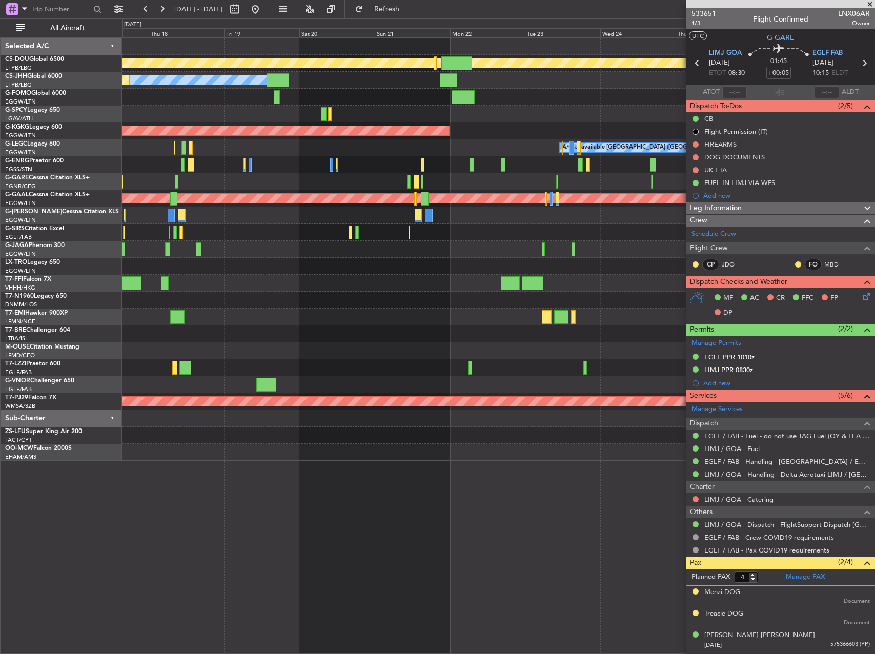
click at [208, 307] on div "Planned Maint London ([GEOGRAPHIC_DATA]) Planned Maint [GEOGRAPHIC_DATA] ([GEOG…" at bounding box center [498, 249] width 752 height 423
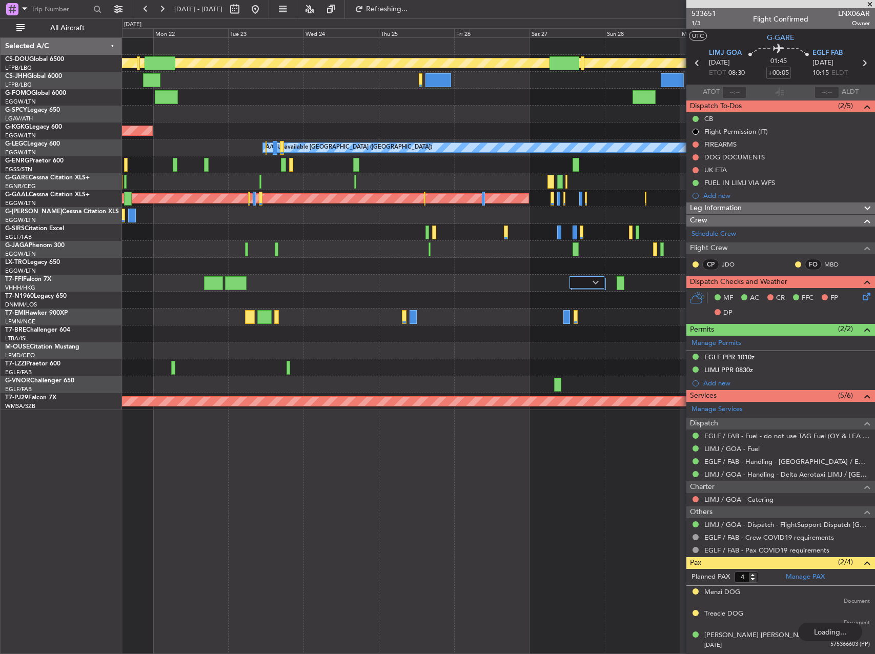
click at [258, 279] on div at bounding box center [498, 283] width 752 height 17
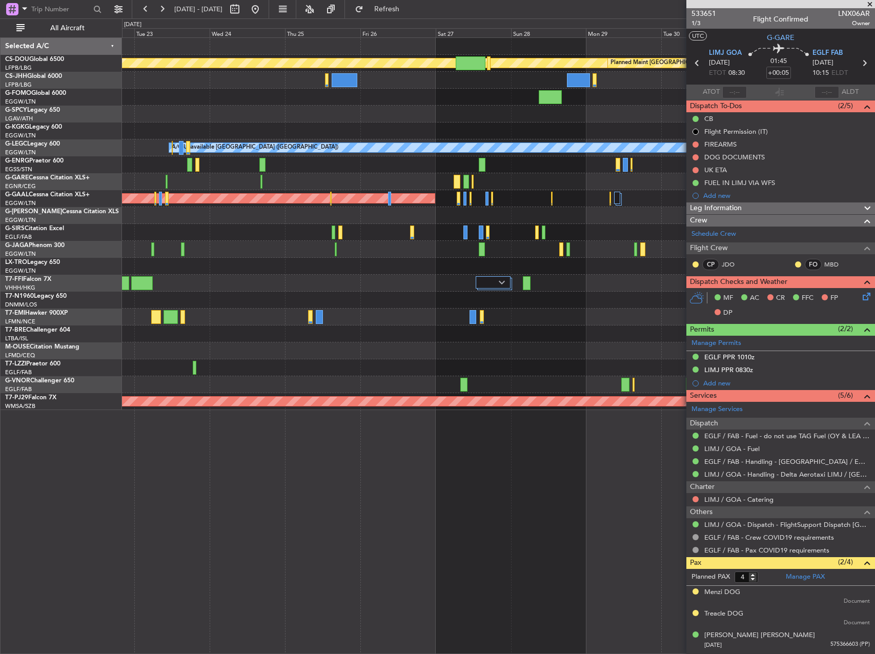
click at [525, 283] on div at bounding box center [527, 283] width 8 height 14
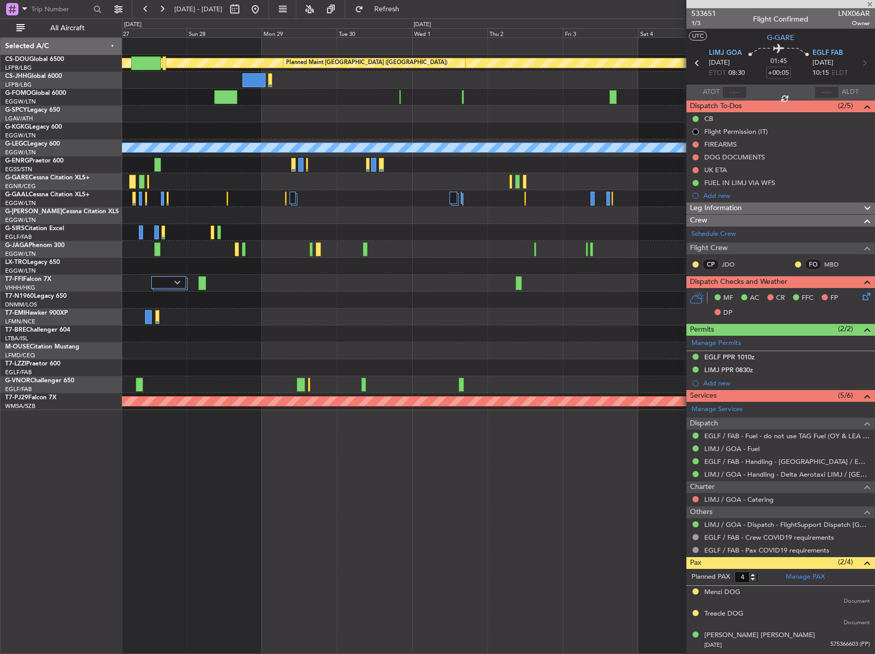
click at [175, 314] on div at bounding box center [498, 317] width 752 height 17
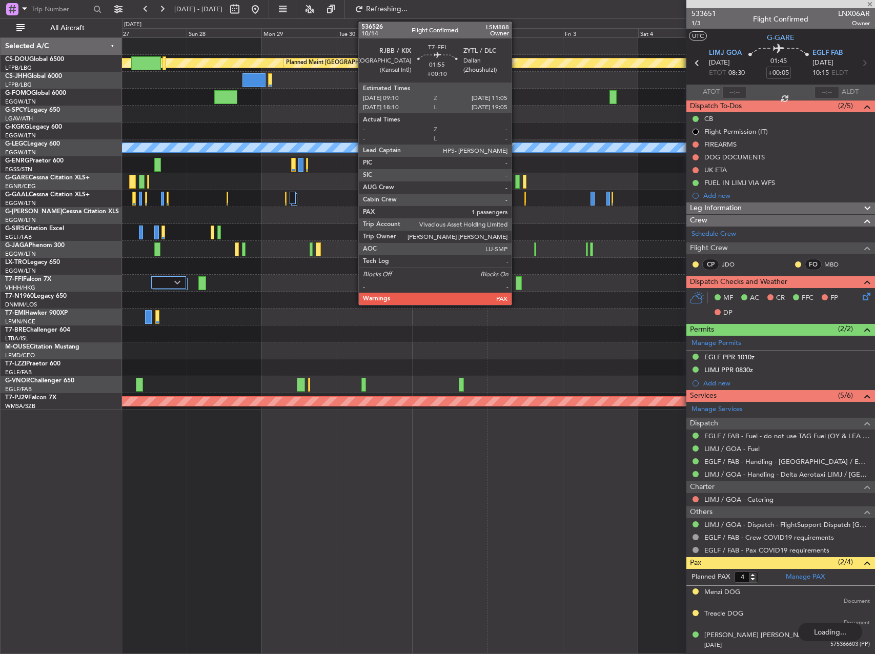
type input "+00:10"
type input "1"
